Goal: Check status

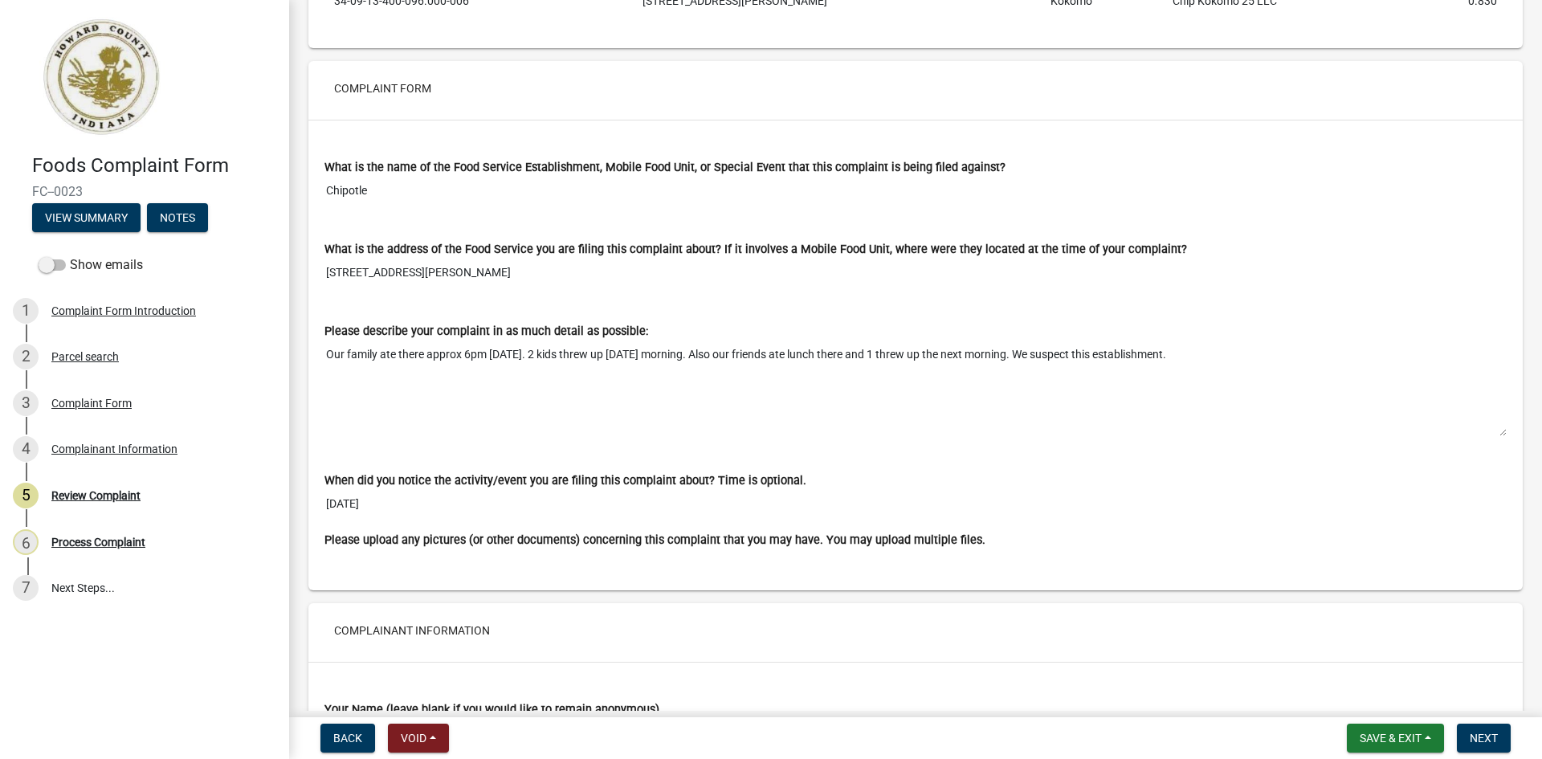
scroll to position [1044, 0]
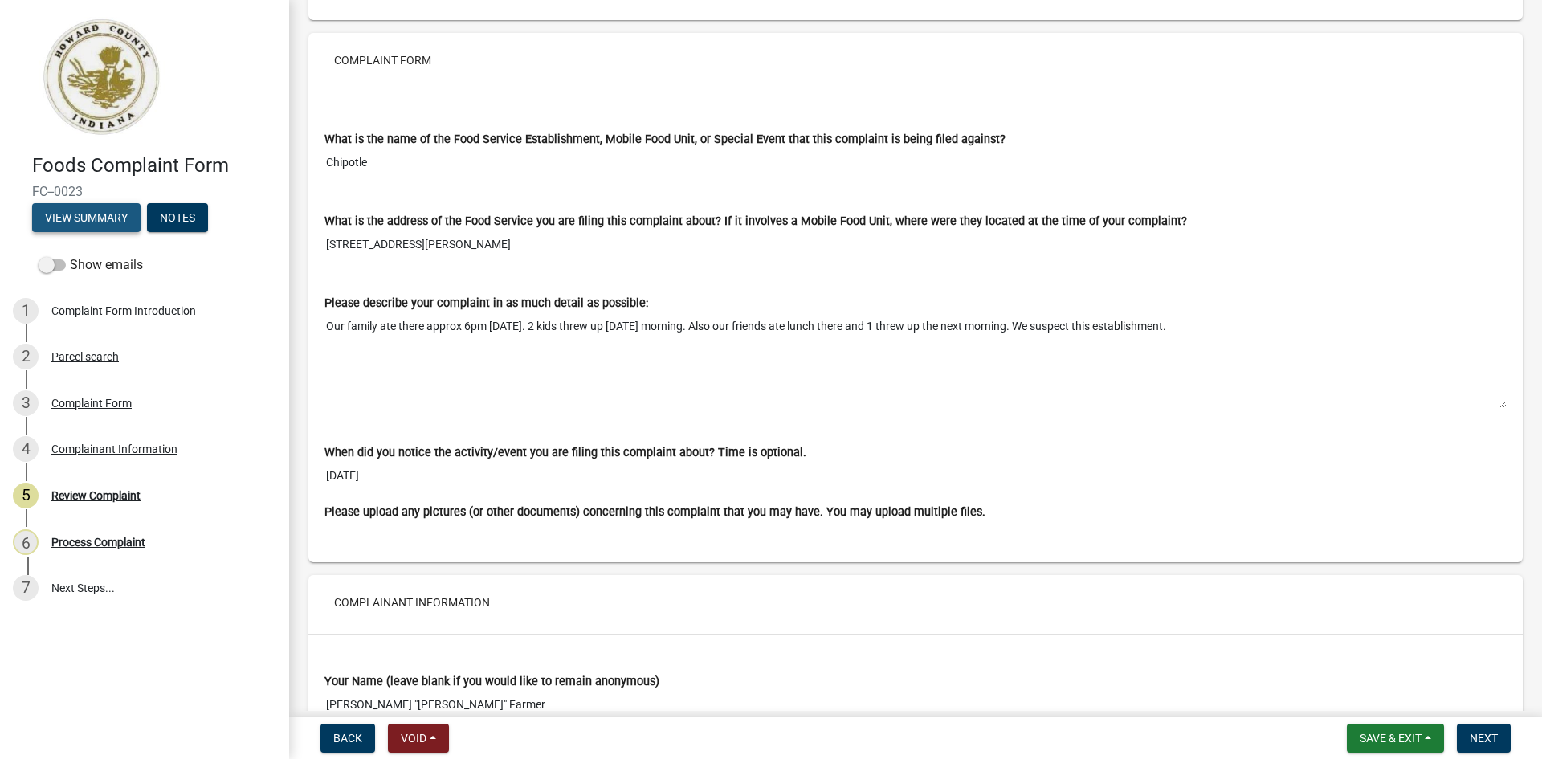
click at [80, 220] on button "View Summary" at bounding box center [86, 217] width 108 height 29
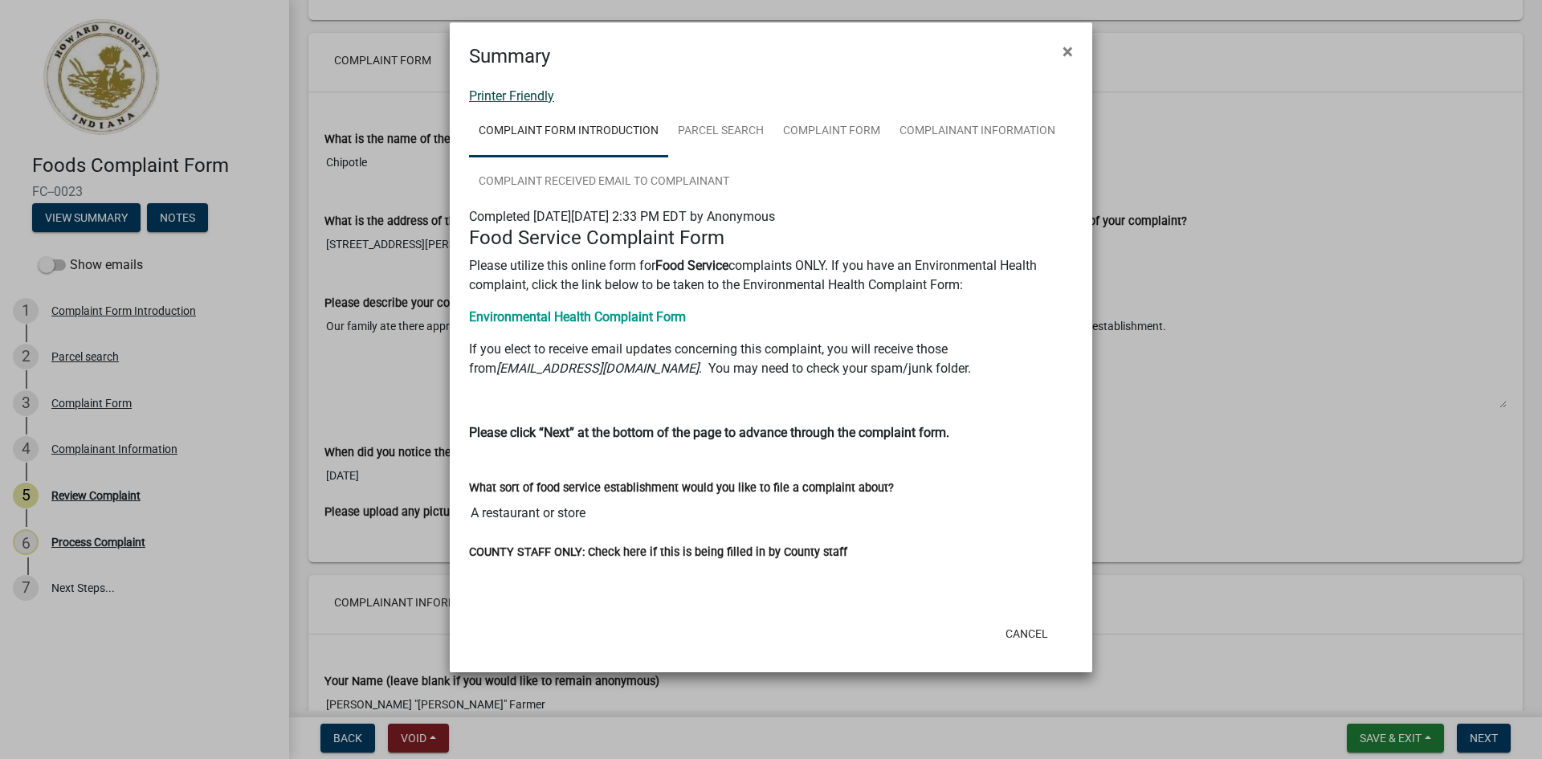
click at [505, 98] on link "Printer Friendly" at bounding box center [511, 95] width 85 height 15
click at [1067, 51] on span "×" at bounding box center [1068, 51] width 10 height 22
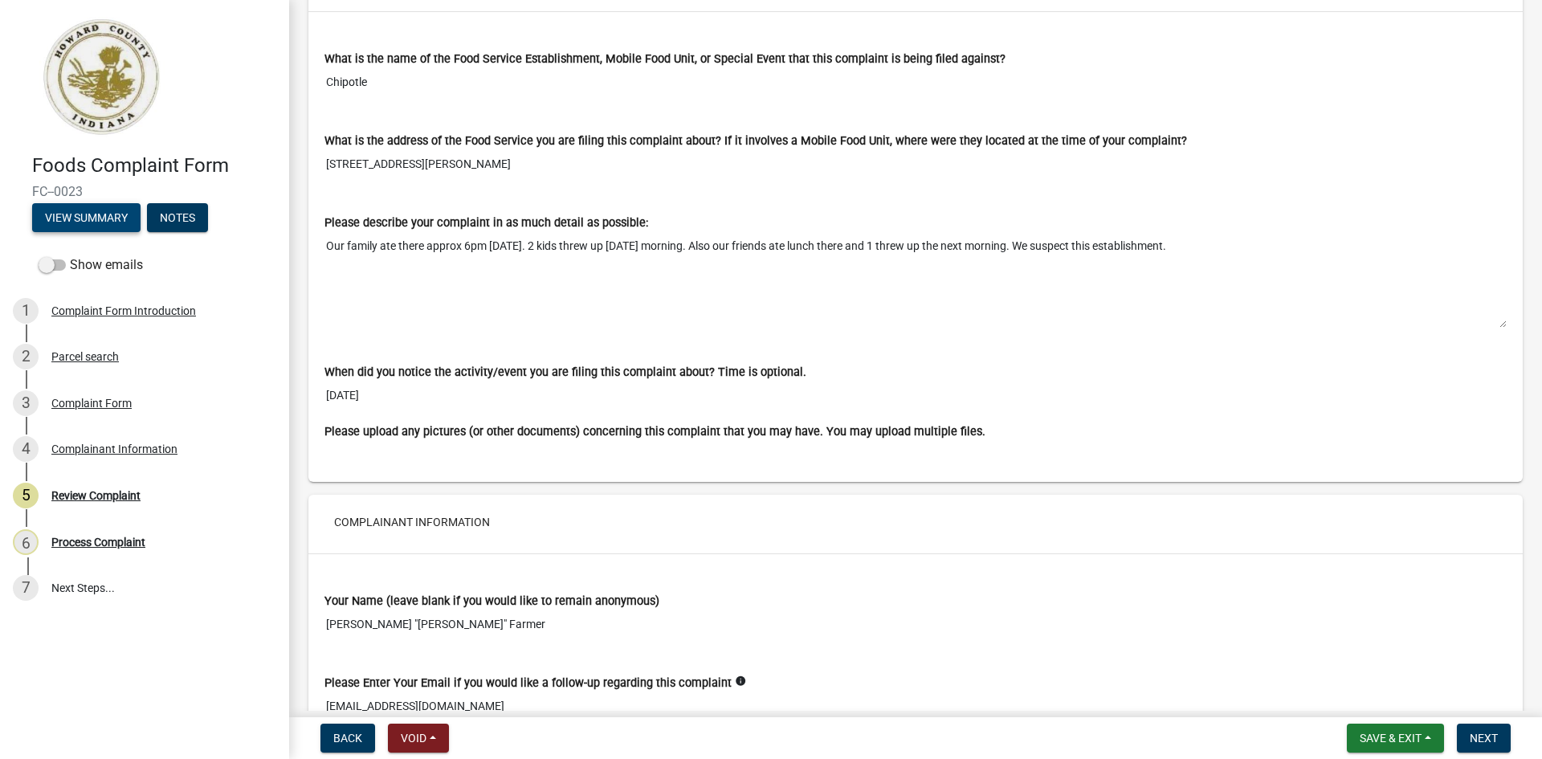
scroll to position [1285, 0]
